Goal: Navigation & Orientation: Find specific page/section

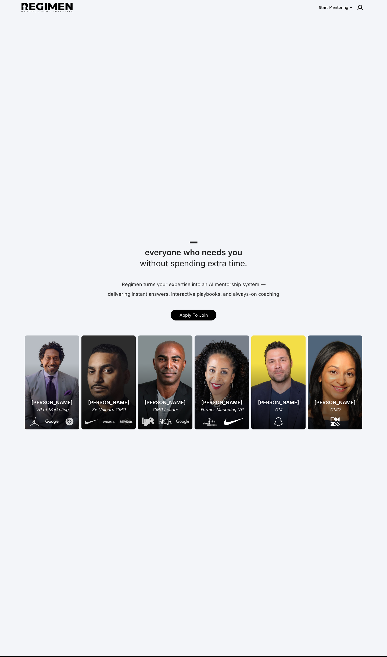
click at [365, 4] on div at bounding box center [360, 7] width 11 height 11
click at [363, 5] on div at bounding box center [360, 7] width 11 height 11
click at [349, 21] on span "Log In" at bounding box center [350, 18] width 13 height 5
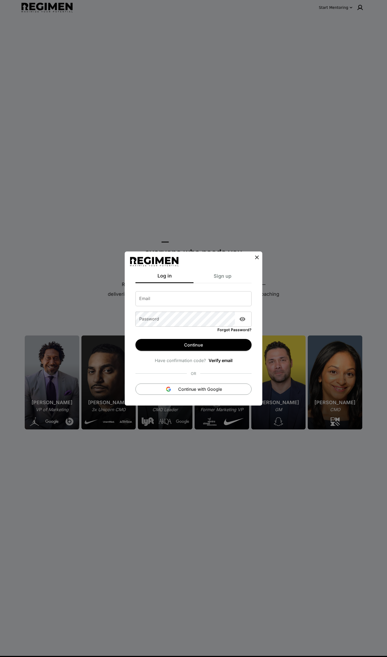
click at [211, 299] on input "Email" at bounding box center [193, 298] width 116 height 15
type input "**********"
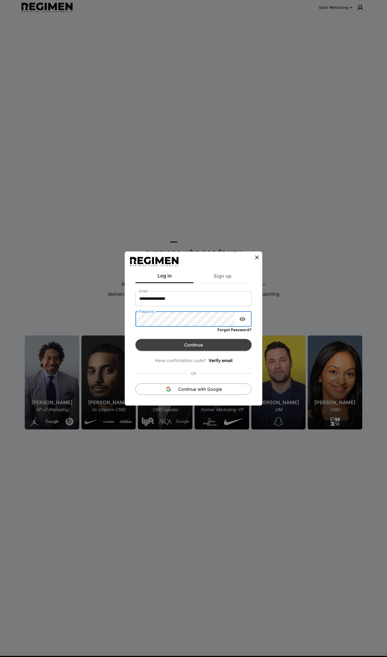
click at [198, 348] on button "Continue" at bounding box center [193, 345] width 116 height 12
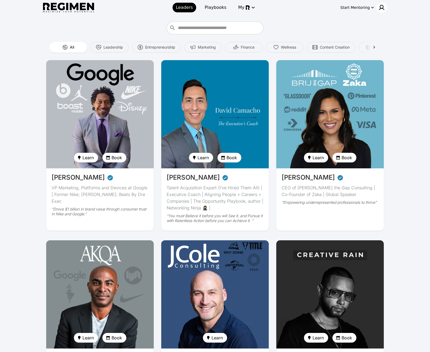
click at [382, 10] on img at bounding box center [381, 7] width 6 height 6
click at [373, 27] on span "Admin tool" at bounding box center [364, 27] width 23 height 5
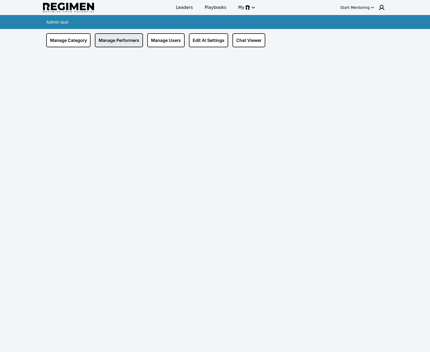
click at [129, 45] on link "Manage Performers" at bounding box center [119, 40] width 48 height 14
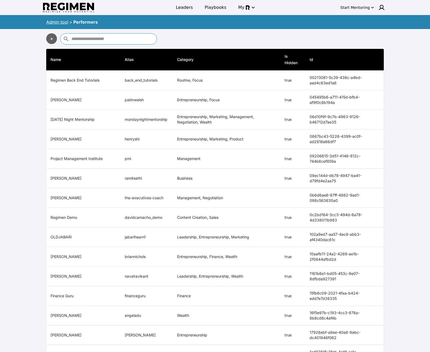
click at [67, 20] on link "Admin tool" at bounding box center [57, 21] width 22 height 5
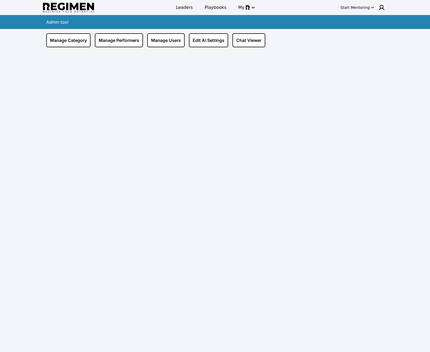
click at [162, 32] on div "Manage Category Manage Performers Manage Users Edit AI Settings Chat Viewer" at bounding box center [215, 38] width 344 height 18
click at [164, 38] on link "Manage Users" at bounding box center [165, 40] width 37 height 14
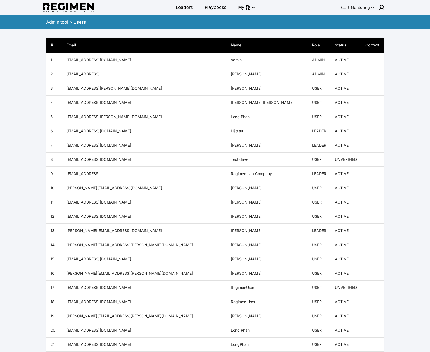
click at [59, 22] on link "Admin tool" at bounding box center [57, 21] width 22 height 5
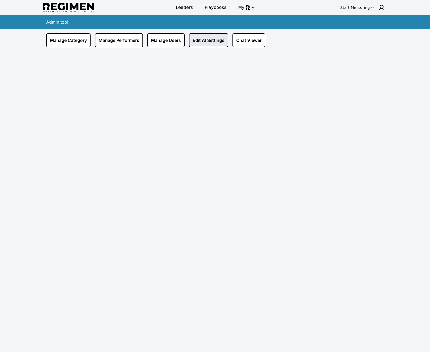
click at [213, 43] on link "Edit AI Settings" at bounding box center [208, 40] width 39 height 14
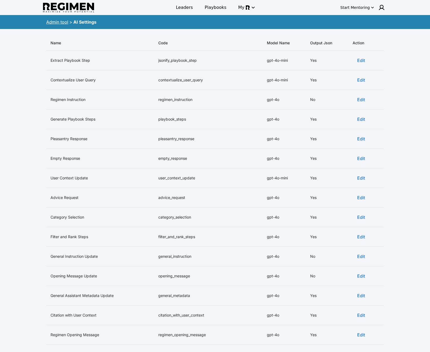
click at [59, 23] on link "Admin tool" at bounding box center [57, 21] width 22 height 5
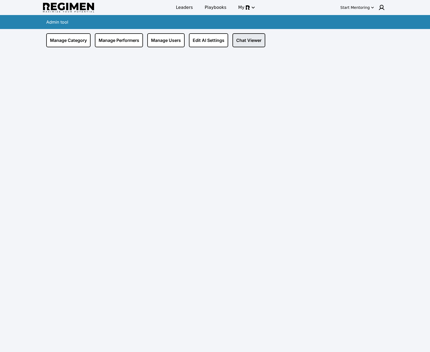
click at [254, 37] on link "Chat Viewer" at bounding box center [248, 40] width 33 height 14
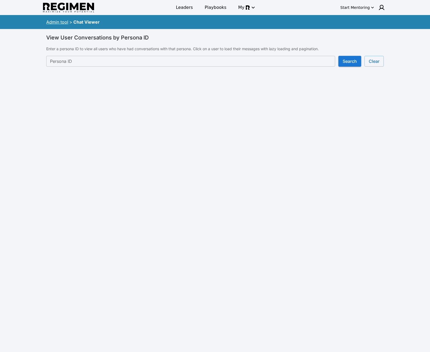
click at [56, 21] on link "Admin tool" at bounding box center [57, 21] width 22 height 5
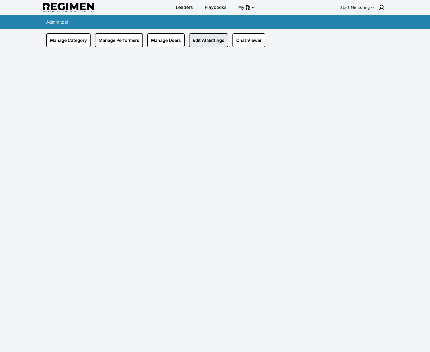
click at [194, 39] on link "Edit AI Settings" at bounding box center [208, 40] width 39 height 14
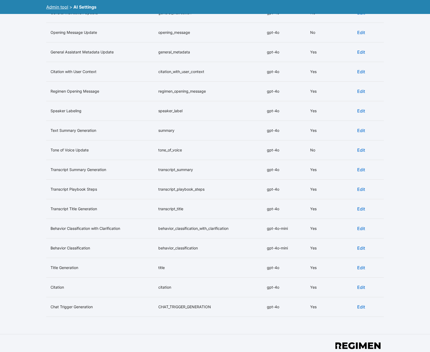
scroll to position [280, 0]
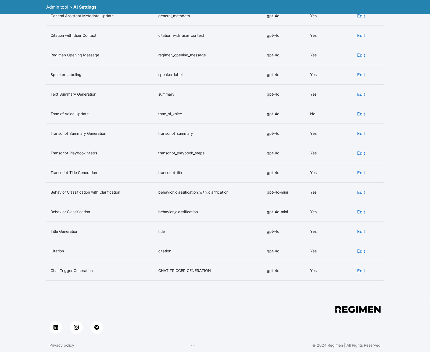
click at [361, 230] on button "Edit" at bounding box center [360, 231] width 17 height 11
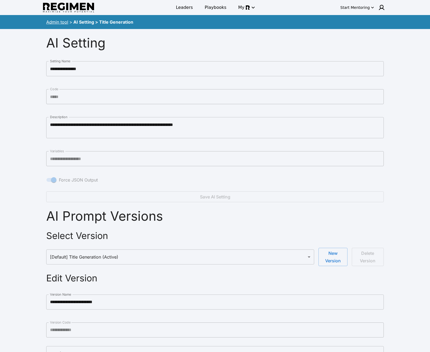
click at [51, 21] on link "Admin tool" at bounding box center [57, 21] width 22 height 5
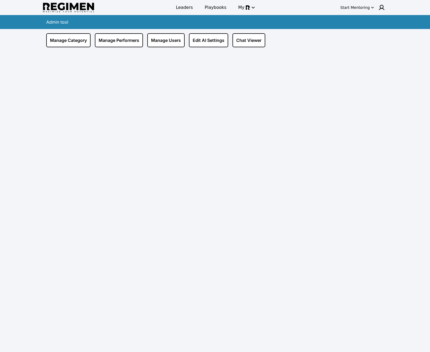
drag, startPoint x: 247, startPoint y: 93, endPoint x: 219, endPoint y: 69, distance: 36.5
click at [247, 93] on div "Manage Category Manage Performers Manage Users Edit AI Settings Chat Viewer" at bounding box center [215, 197] width 344 height 336
click at [120, 38] on link "Manage Performers" at bounding box center [119, 40] width 48 height 14
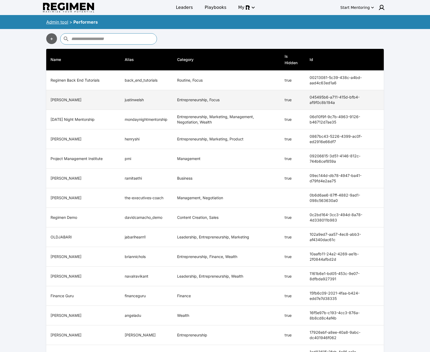
click at [66, 98] on th "[PERSON_NAME]" at bounding box center [83, 100] width 74 height 20
click at [166, 98] on td "justinwelsh" at bounding box center [146, 100] width 52 height 20
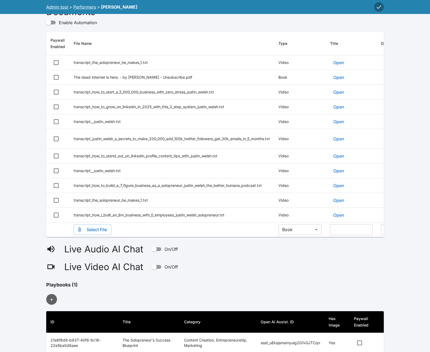
scroll to position [718, 0]
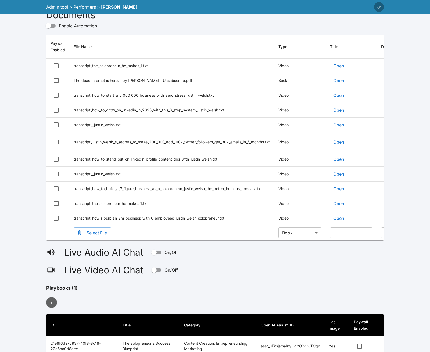
click at [339, 60] on button "Open" at bounding box center [338, 65] width 17 height 11
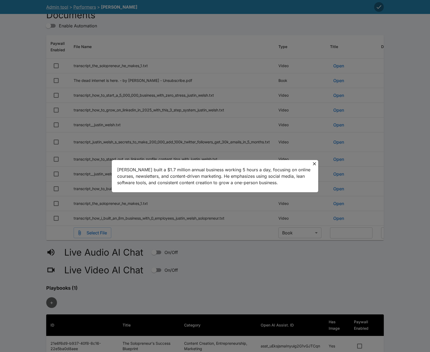
click at [338, 138] on div "[PERSON_NAME] built a $1.7 million annual business working 5 hours a day, focus…" at bounding box center [215, 176] width 430 height 352
click at [315, 164] on icon at bounding box center [314, 163] width 5 height 5
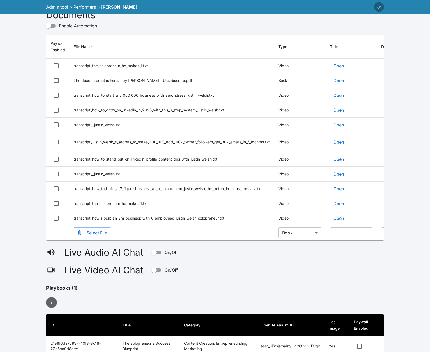
click at [346, 105] on button "Open" at bounding box center [338, 110] width 17 height 11
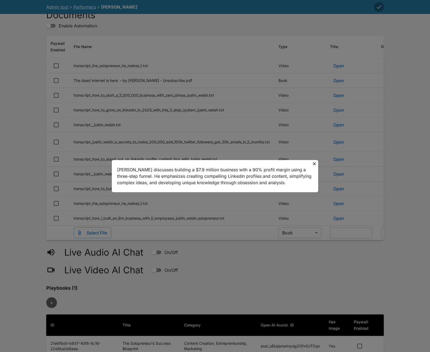
click at [372, 106] on div "[PERSON_NAME] discusses building a $7.9 million business with a 90% profit marg…" at bounding box center [215, 176] width 430 height 352
click at [361, 106] on div "[PERSON_NAME] discusses building a $7.9 million business with a 90% profit marg…" at bounding box center [215, 176] width 430 height 352
click at [311, 164] on button at bounding box center [314, 164] width 8 height 8
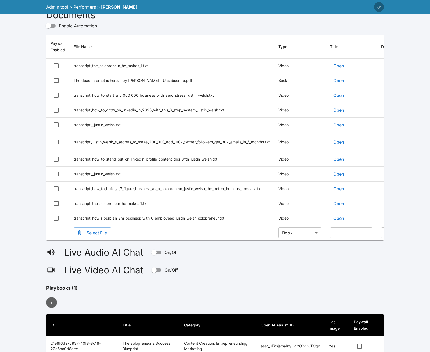
click at [110, 117] on td "transcript__justin_welsh.txt" at bounding box center [171, 124] width 205 height 15
click at [109, 118] on td "transcript__justin_welsh.txt" at bounding box center [171, 124] width 205 height 15
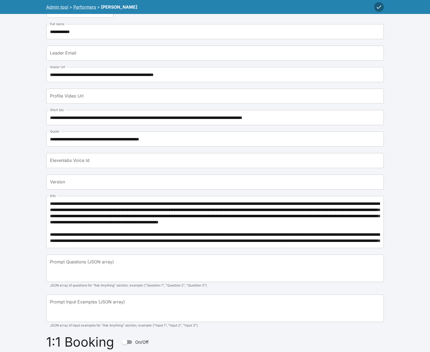
scroll to position [0, 0]
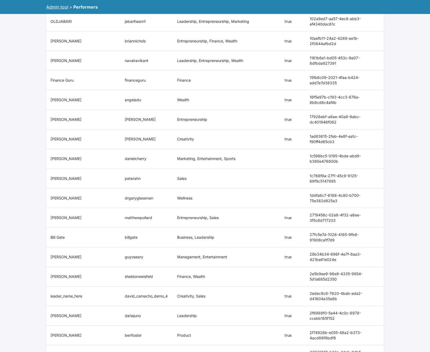
scroll to position [216, 0]
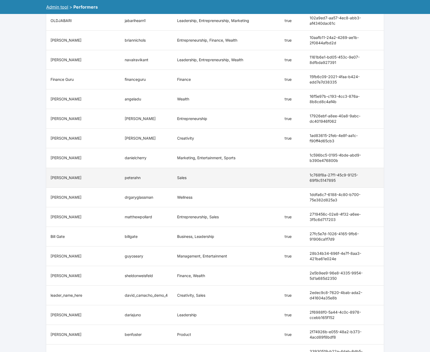
click at [69, 179] on th "[PERSON_NAME]" at bounding box center [83, 178] width 74 height 20
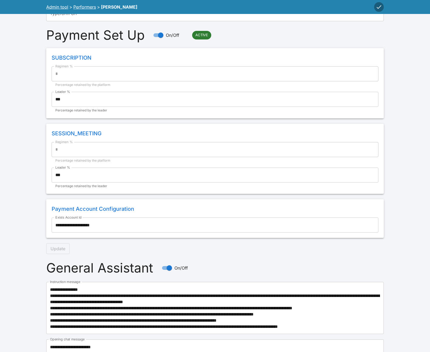
scroll to position [463, 0]
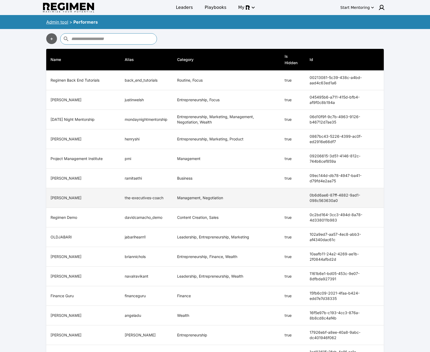
click at [98, 200] on th "[PERSON_NAME]" at bounding box center [83, 198] width 74 height 20
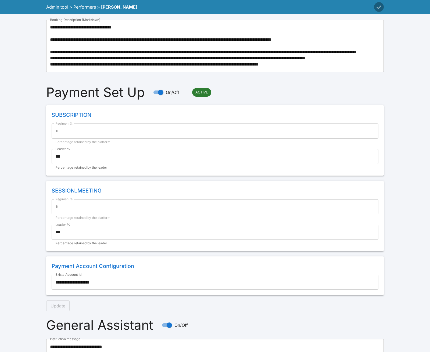
scroll to position [491, 0]
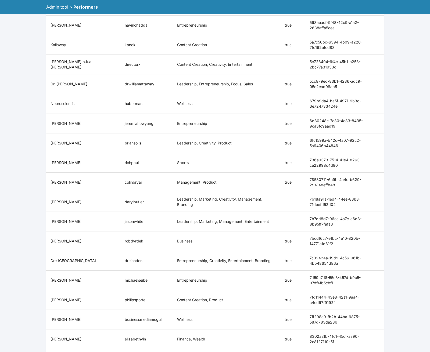
scroll to position [899, 0]
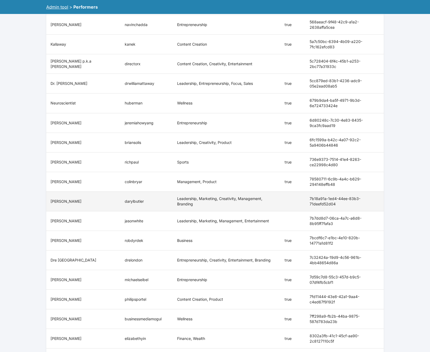
click at [137, 201] on td "darylbutler" at bounding box center [146, 201] width 52 height 20
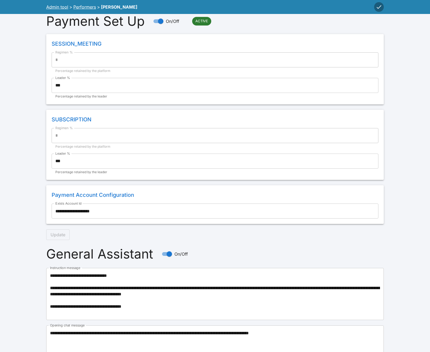
scroll to position [475, 0]
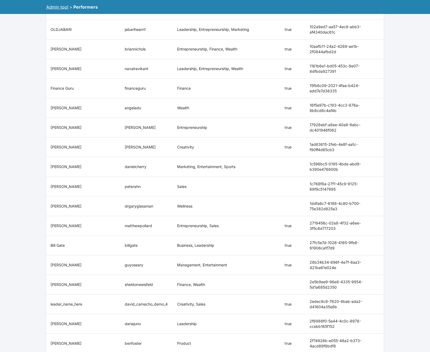
scroll to position [208, 0]
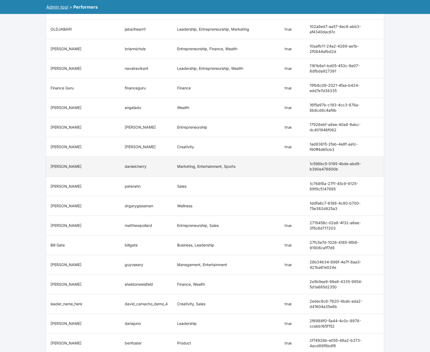
click at [291, 171] on td "simple table" at bounding box center [292, 167] width 25 height 20
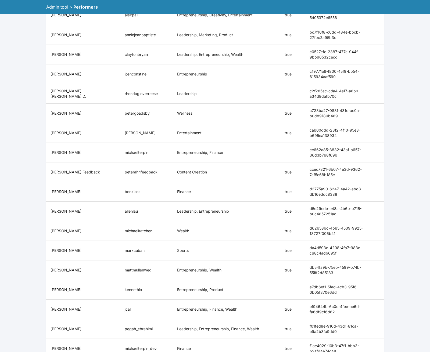
scroll to position [1751, 0]
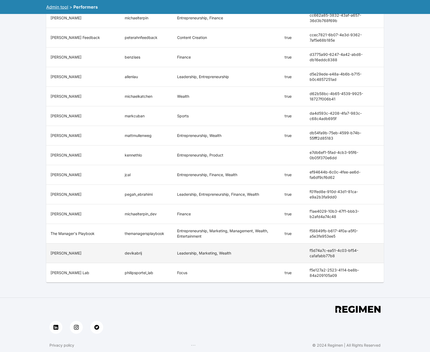
click at [249, 247] on td "Leadership, Marketing, Wealth" at bounding box center [226, 254] width 107 height 20
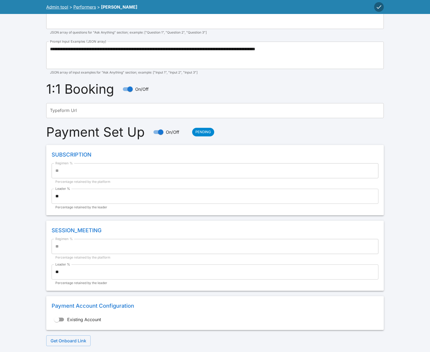
scroll to position [365, 0]
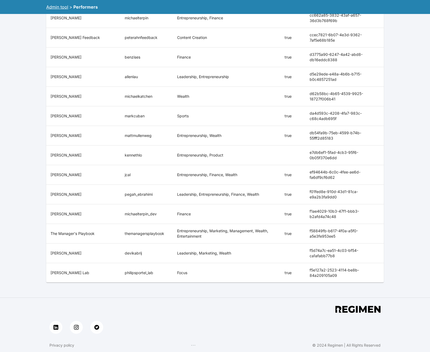
scroll to position [1749, 0]
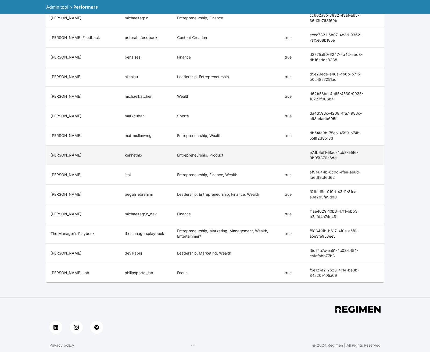
click at [236, 155] on td "Entrepreneurship, Product" at bounding box center [226, 155] width 107 height 20
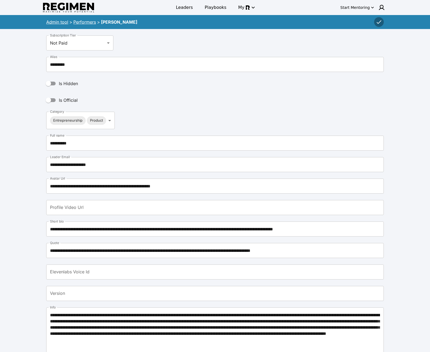
click at [77, 23] on link "Performers" at bounding box center [84, 21] width 23 height 5
